Goal: Navigation & Orientation: Find specific page/section

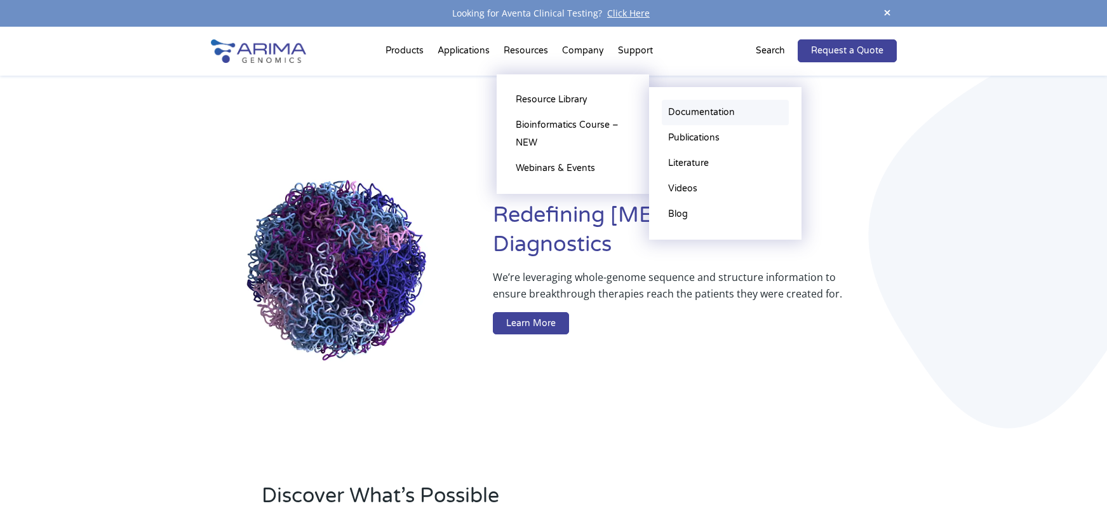
click at [701, 112] on link "Documentation" at bounding box center [725, 112] width 127 height 25
